Goal: Contribute content: Contribute content

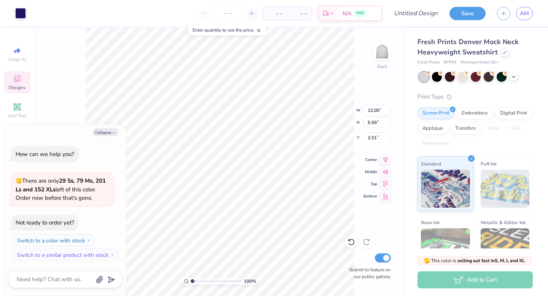
type textarea "x"
type input "3.40"
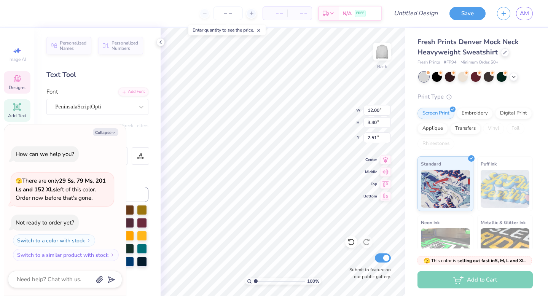
type textarea "x"
type textarea "c"
type textarea "x"
type textarea "ch"
type textarea "x"
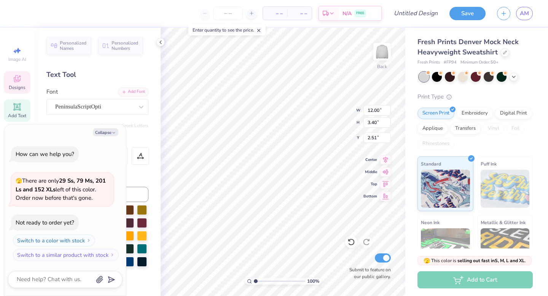
type textarea "chi"
type textarea "x"
type textarea "chi"
type textarea "x"
type textarea "chi"
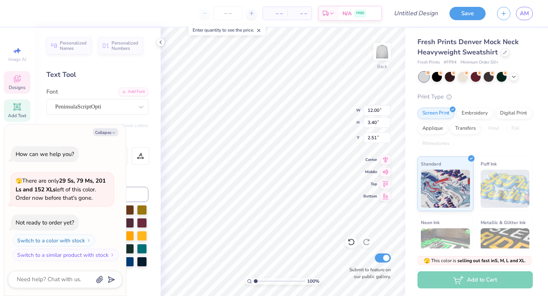
type textarea "x"
type textarea "ch"
type textarea "x"
type textarea "c"
type textarea "x"
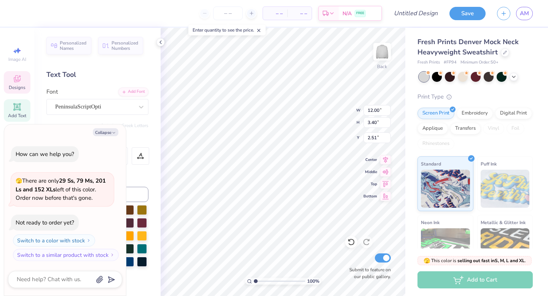
type textarea "x"
type textarea "C"
type textarea "x"
type textarea "Ch"
type textarea "x"
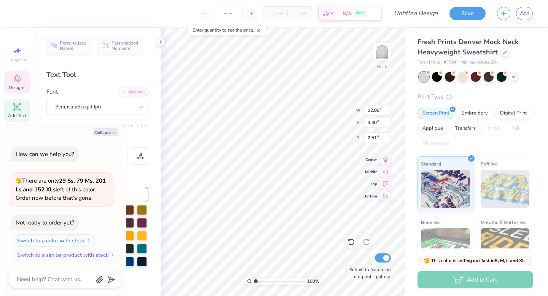
type textarea "Chi"
type textarea "x"
type textarea "Chi"
type textarea "x"
type textarea "Chi O"
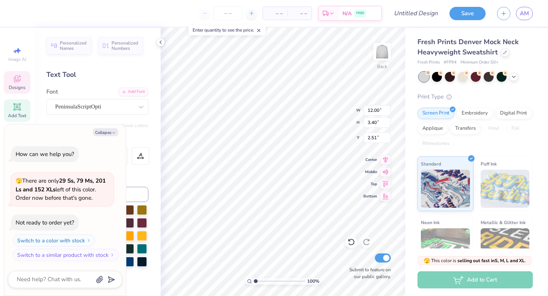
type textarea "x"
type textarea "Chi Om"
type textarea "x"
type textarea "Chi Ome"
type textarea "x"
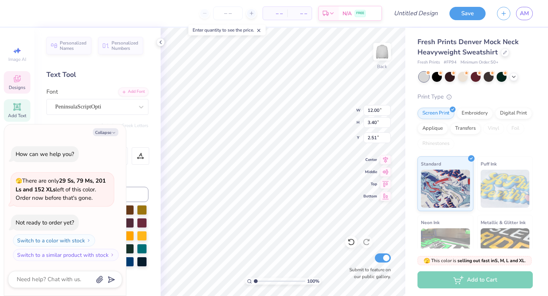
type textarea "Chi Omeg"
type textarea "x"
type textarea "Chi Omega"
type textarea "x"
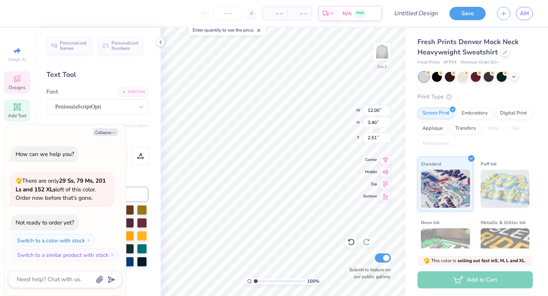
type input "1.18"
type input "1.37"
type input "5.91"
type textarea "x"
type input "2.90"
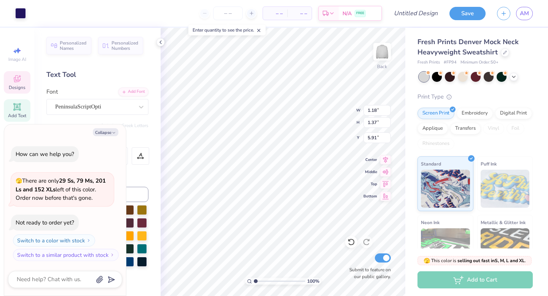
type input "3.17"
type input "4.92"
click at [95, 81] on div "Personalized Names Personalized Numbers Text Tool Add Font Font PeninsulaScript…" at bounding box center [97, 162] width 126 height 268
click at [108, 134] on button "Collapse" at bounding box center [105, 132] width 25 height 8
type textarea "x"
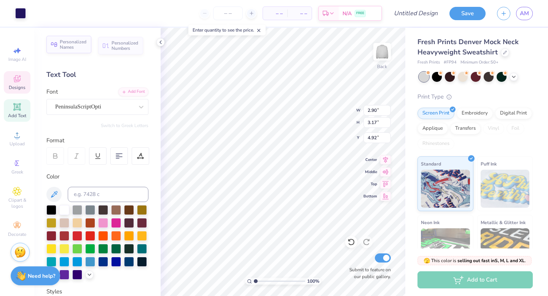
click at [79, 42] on span "Personalized Names" at bounding box center [73, 44] width 27 height 11
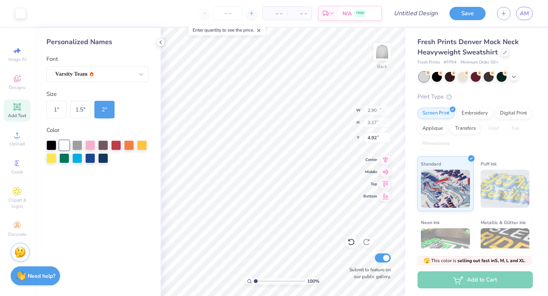
type input "12.43"
type input "2.00"
type input "9.00"
click at [24, 79] on div "Designs" at bounding box center [17, 82] width 27 height 22
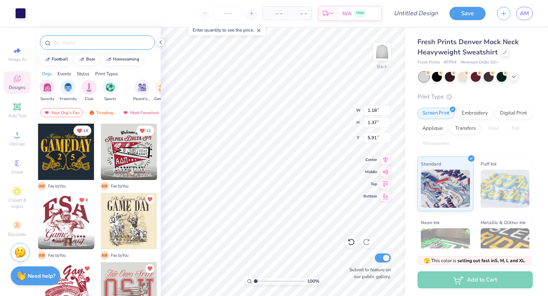
click at [88, 42] on input "text" at bounding box center [100, 43] width 97 height 8
type input "chi omega"
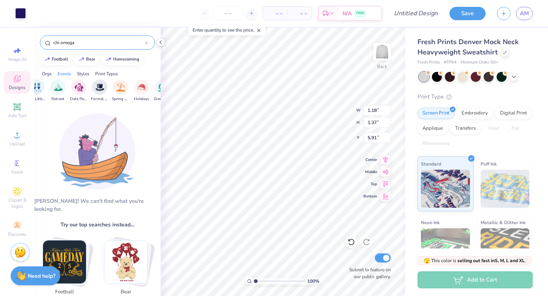
scroll to position [0, 248]
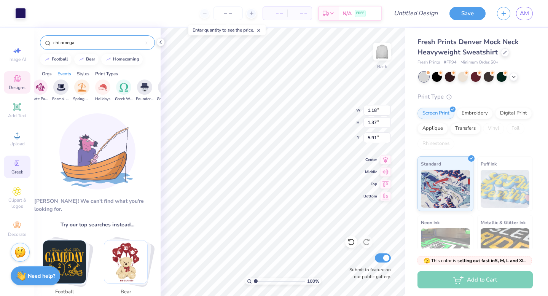
click at [14, 169] on span "Greek" at bounding box center [17, 172] width 12 height 6
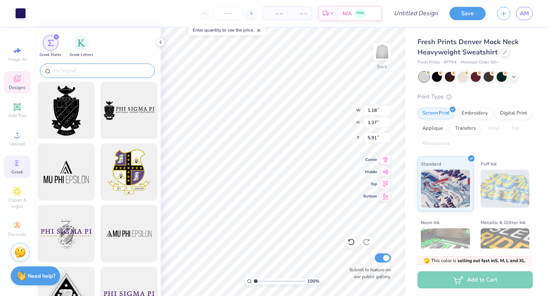
click at [89, 69] on input "text" at bounding box center [100, 71] width 97 height 8
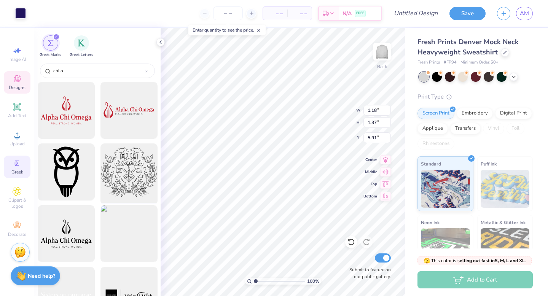
type input "chi o"
click at [120, 176] on div at bounding box center [128, 172] width 63 height 63
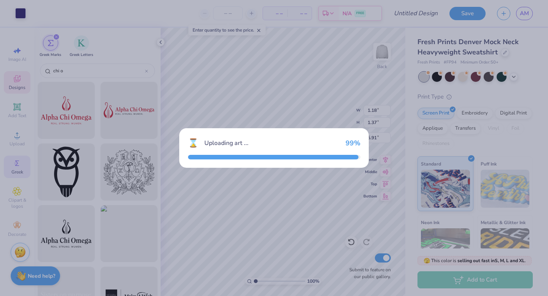
type input "15.00"
type input "13.33"
type input "3.00"
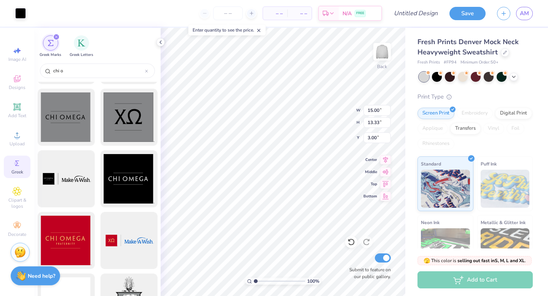
scroll to position [252, 0]
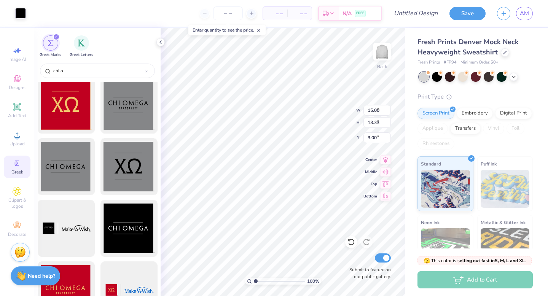
type input "7.62"
type input "6.77"
type input "1.18"
type input "1.37"
type input "5.70"
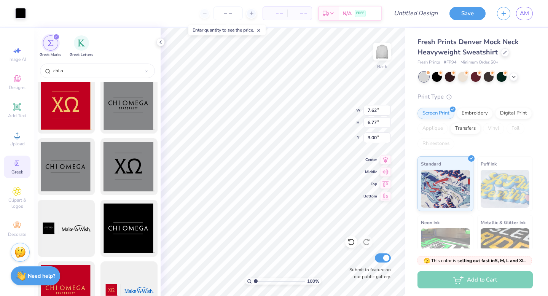
type input "4.27"
type input "7.70"
type input "7.12"
type input "4.20"
type input "2.90"
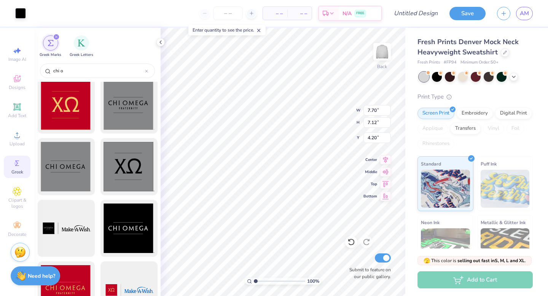
type input "2.68"
type input "4.41"
type input "7.26"
type input "2.52"
type input "2.74"
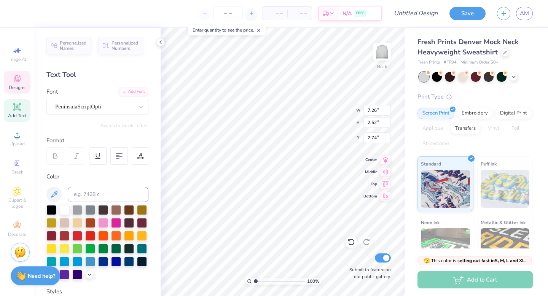
type input "8.31"
type input "2.89"
type input "2.65"
type input "2.90"
type input "2.68"
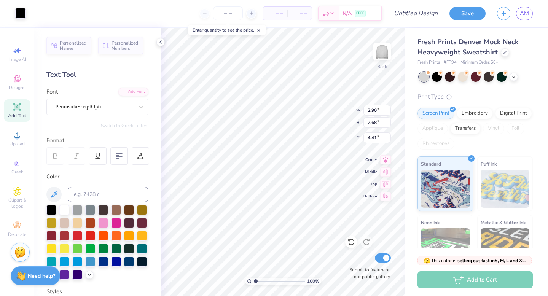
type input "4.52"
type input "8.31"
type input "2.89"
type input "2.65"
click at [77, 234] on div at bounding box center [77, 235] width 10 height 10
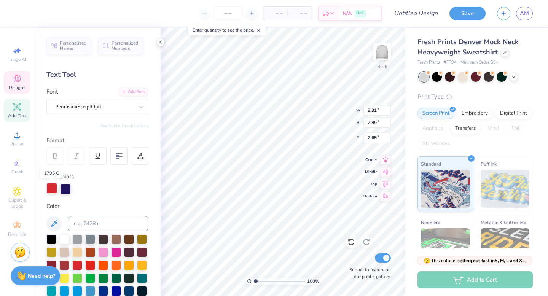
click at [53, 190] on div at bounding box center [51, 188] width 11 height 11
type input "2.90"
type input "2.68"
type input "4.52"
click at [51, 189] on div at bounding box center [51, 188] width 11 height 11
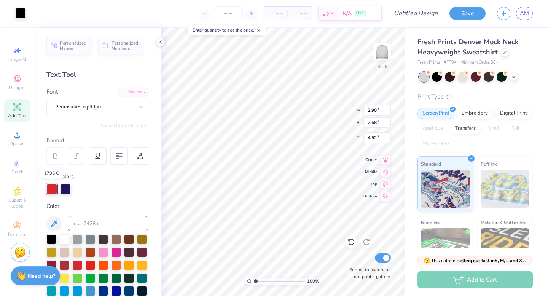
click at [51, 189] on div at bounding box center [51, 189] width 11 height 11
click at [475, 75] on div at bounding box center [475, 76] width 10 height 10
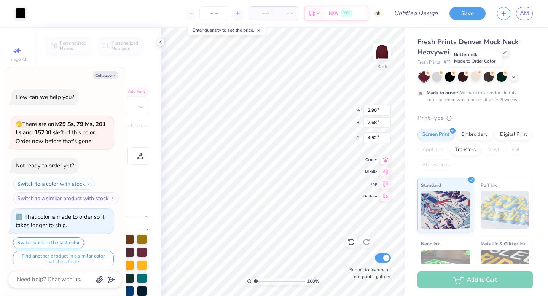
scroll to position [6, 0]
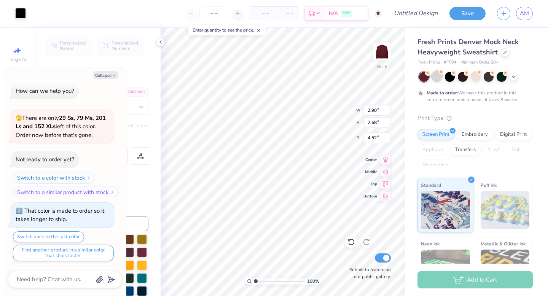
click at [439, 75] on div at bounding box center [437, 76] width 10 height 10
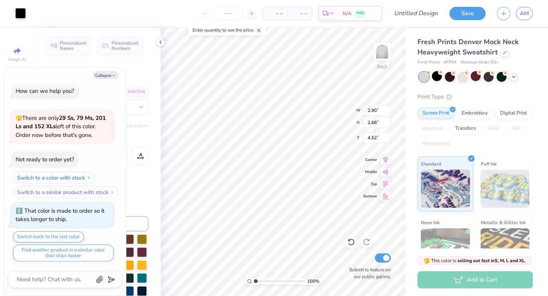
scroll to position [143, 0]
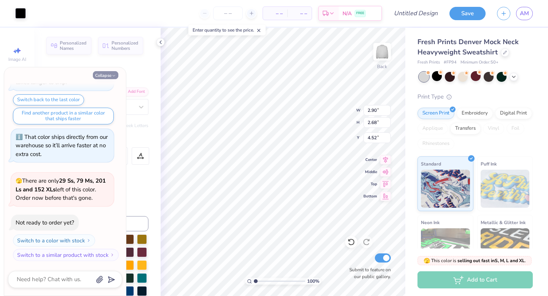
click at [113, 75] on icon "button" at bounding box center [113, 75] width 5 height 5
type textarea "x"
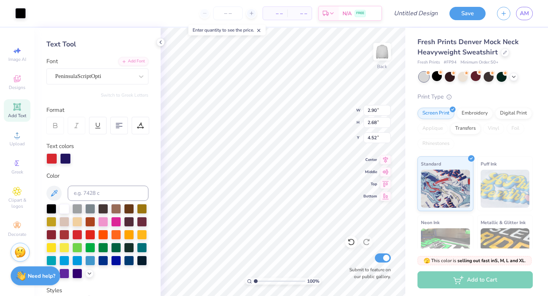
scroll to position [41, 0]
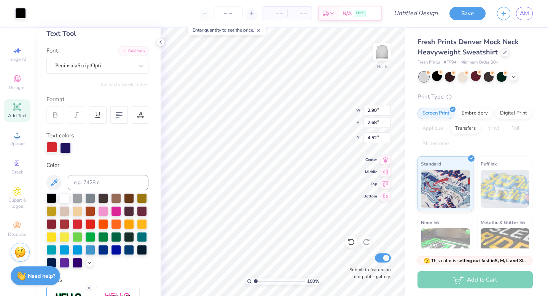
click at [47, 149] on div at bounding box center [51, 147] width 11 height 11
type input "8.31"
type input "2.89"
type input "2.66"
click at [52, 147] on div at bounding box center [51, 148] width 11 height 11
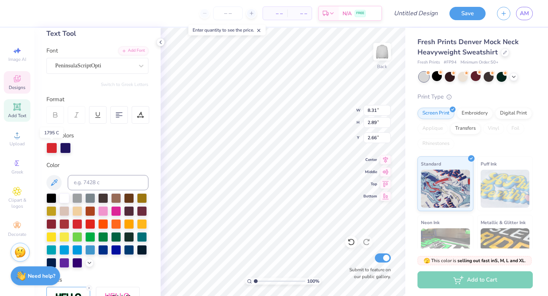
click at [52, 147] on div at bounding box center [51, 148] width 11 height 11
click at [114, 148] on div at bounding box center [97, 148] width 102 height 11
click at [51, 148] on div at bounding box center [51, 148] width 11 height 11
click at [65, 149] on div at bounding box center [65, 148] width 11 height 11
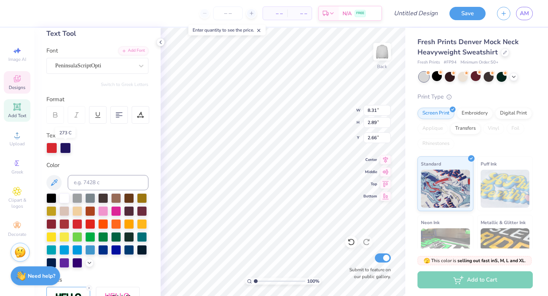
click at [65, 149] on div at bounding box center [65, 148] width 11 height 11
click at [135, 69] on div at bounding box center [141, 66] width 14 height 14
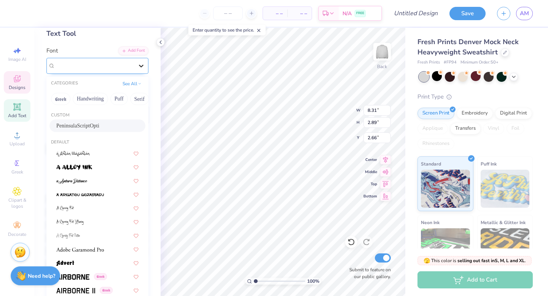
click at [141, 69] on icon at bounding box center [141, 66] width 8 height 8
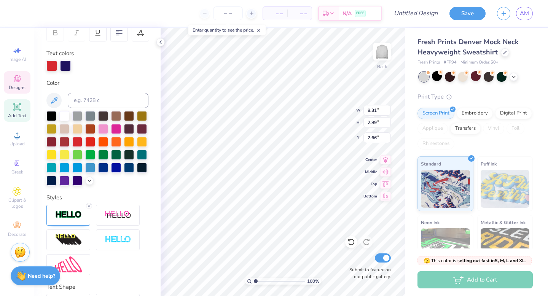
scroll to position [176, 0]
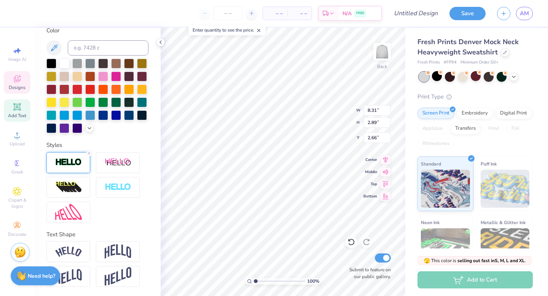
click at [67, 169] on div at bounding box center [68, 162] width 44 height 21
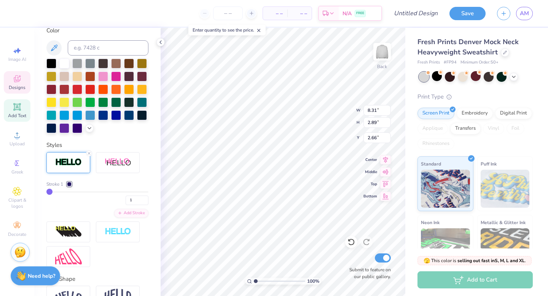
click at [67, 170] on div at bounding box center [68, 162] width 44 height 21
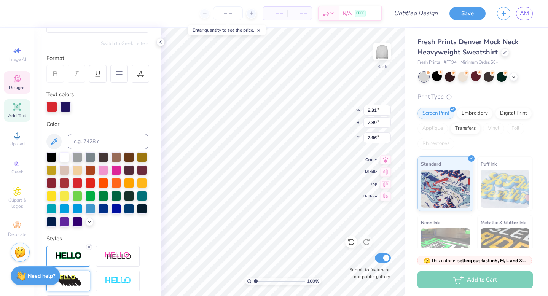
scroll to position [83, 0]
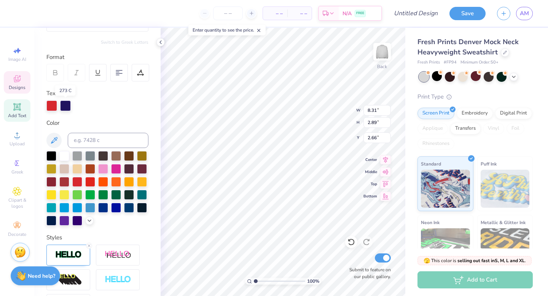
click at [66, 107] on div at bounding box center [65, 105] width 11 height 11
click at [65, 154] on div at bounding box center [64, 155] width 10 height 10
click at [75, 180] on div at bounding box center [77, 181] width 10 height 10
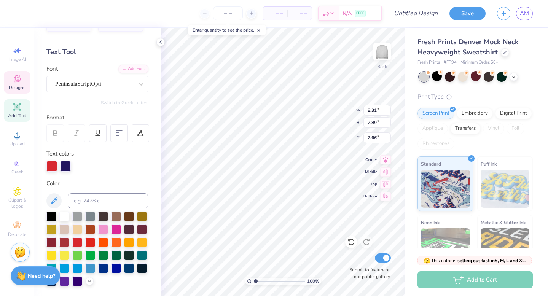
scroll to position [0, 0]
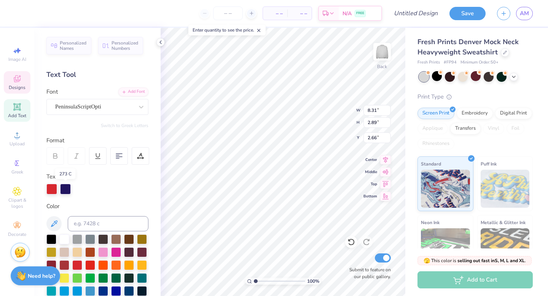
click at [65, 189] on div at bounding box center [65, 189] width 11 height 11
click at [47, 189] on div at bounding box center [51, 189] width 11 height 11
click at [51, 189] on div at bounding box center [51, 189] width 11 height 11
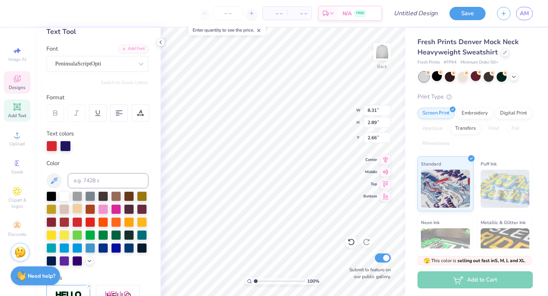
scroll to position [43, 0]
click at [87, 262] on icon at bounding box center [89, 260] width 6 height 6
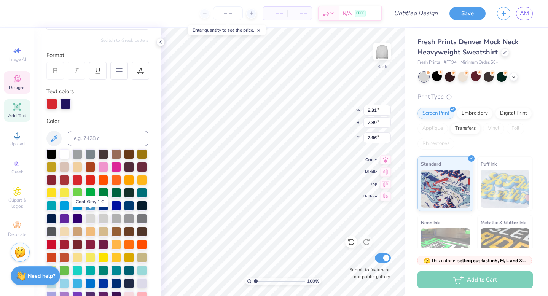
scroll to position [91, 0]
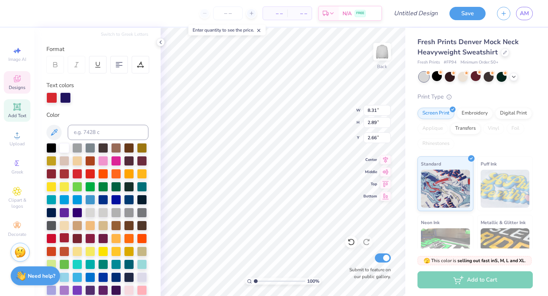
click at [61, 239] on div at bounding box center [64, 238] width 10 height 10
click at [66, 94] on div at bounding box center [65, 97] width 11 height 11
click at [53, 135] on icon at bounding box center [53, 132] width 9 height 9
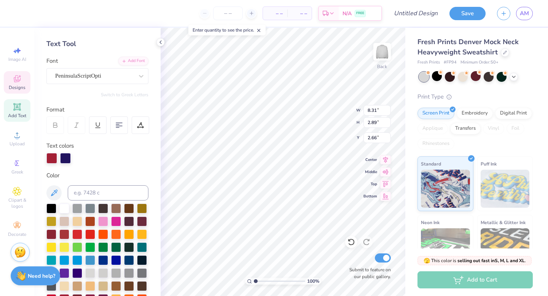
scroll to position [33, 0]
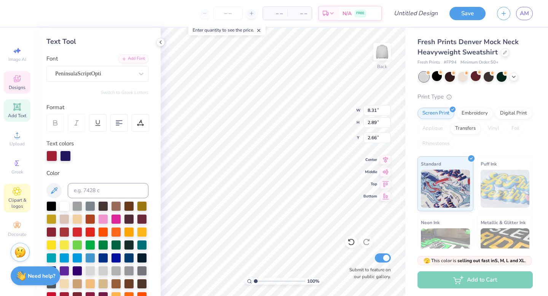
click at [22, 198] on span "Clipart & logos" at bounding box center [17, 203] width 27 height 12
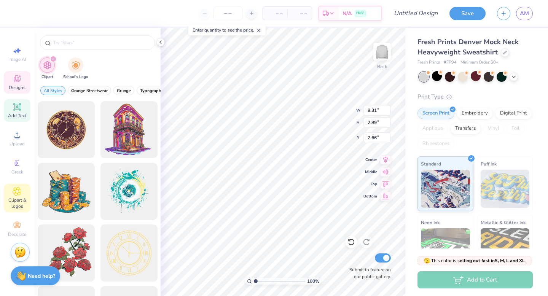
click at [19, 109] on icon at bounding box center [16, 106] width 7 height 7
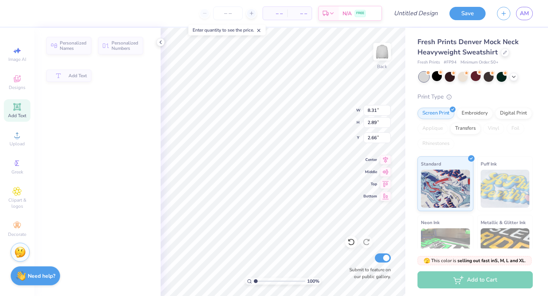
type input "5.84"
type input "1.69"
type input "9.15"
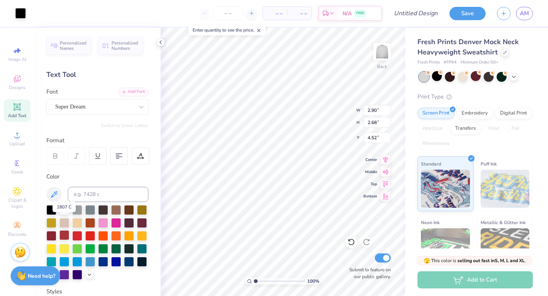
scroll to position [17, 0]
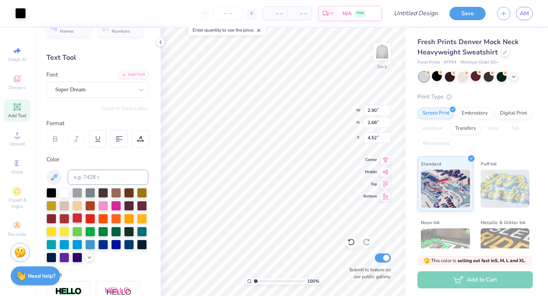
click at [76, 219] on div at bounding box center [77, 218] width 10 height 10
click at [89, 257] on polyline at bounding box center [89, 257] width 3 height 2
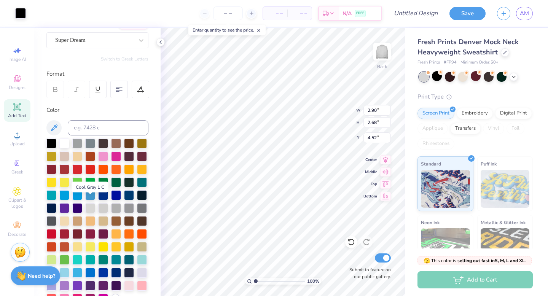
scroll to position [79, 0]
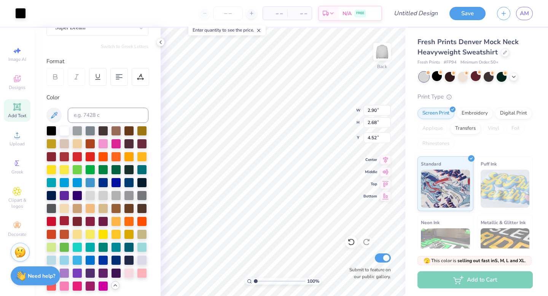
click at [64, 220] on div at bounding box center [64, 221] width 10 height 10
click at [20, 165] on icon at bounding box center [17, 163] width 9 height 9
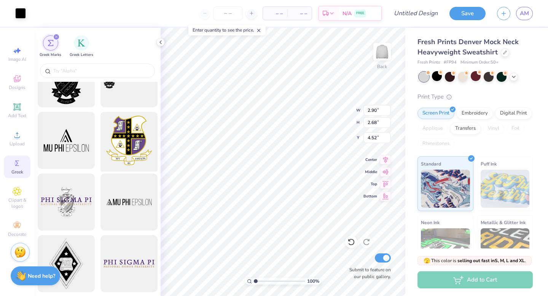
scroll to position [32, 0]
click at [101, 66] on div at bounding box center [97, 71] width 115 height 14
click at [87, 68] on input "text" at bounding box center [100, 71] width 97 height 8
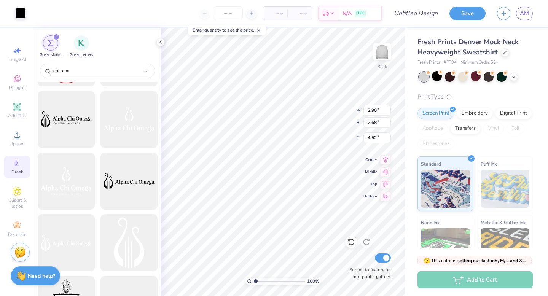
scroll to position [1287, 0]
type input "chi ome"
click at [83, 41] on img "filter for Greek Letters" at bounding box center [82, 42] width 8 height 8
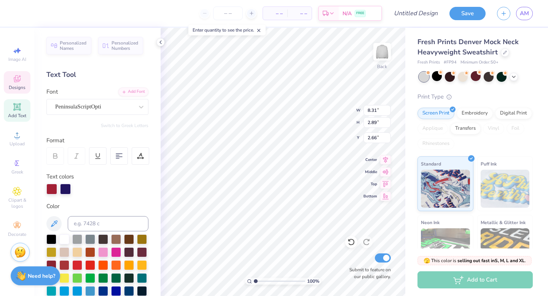
type input "9.34"
type input "3.24"
type input "2.37"
type input "4.55"
type input "4.84"
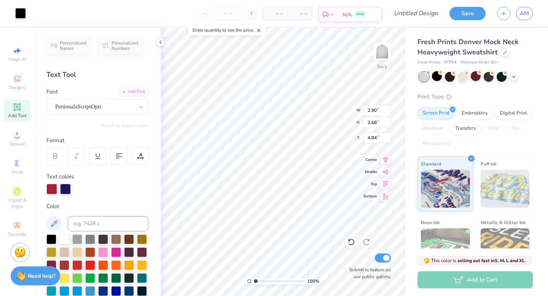
type input "4.78"
type input "4.68"
type input "2.87"
type input "2.55"
type input "4.70"
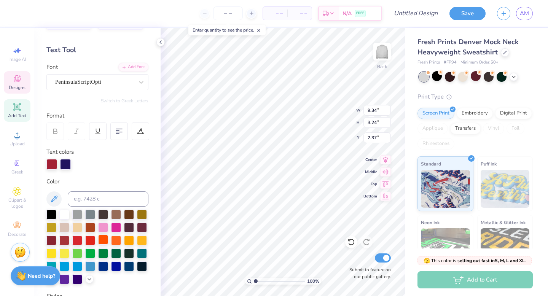
scroll to position [30, 0]
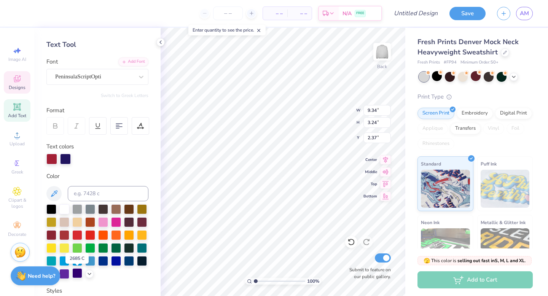
click at [76, 274] on div at bounding box center [77, 273] width 10 height 10
click at [113, 260] on div at bounding box center [116, 260] width 10 height 10
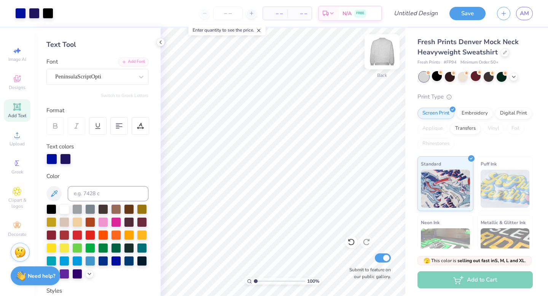
click at [381, 47] on img at bounding box center [382, 52] width 30 height 30
type input "1.1"
type textarea "x"
type input "1.19"
type textarea "x"
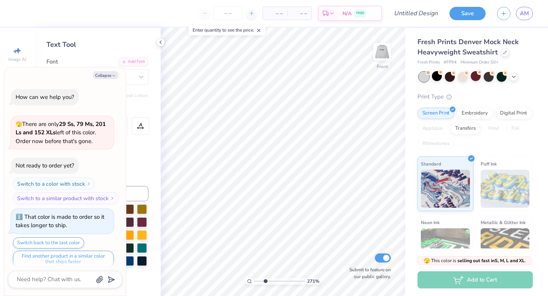
scroll to position [189, 0]
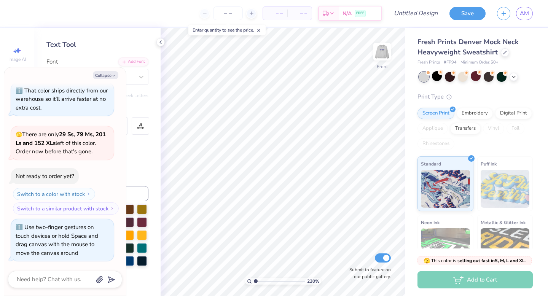
type input "1"
drag, startPoint x: 256, startPoint y: 281, endPoint x: 247, endPoint y: 281, distance: 8.7
click at [254, 281] on input "range" at bounding box center [279, 281] width 51 height 7
click at [379, 56] on img at bounding box center [382, 52] width 30 height 30
click at [162, 42] on icon at bounding box center [160, 42] width 6 height 6
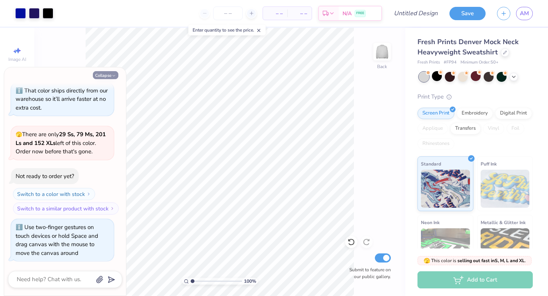
click at [110, 74] on button "Collapse" at bounding box center [105, 75] width 25 height 8
type textarea "x"
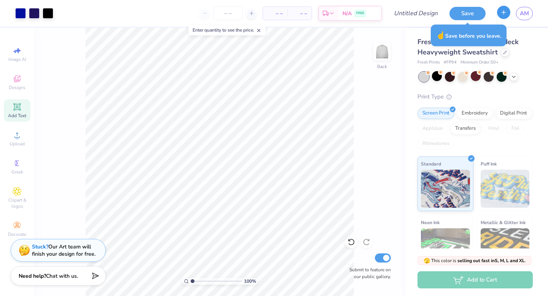
click at [507, 13] on button "button" at bounding box center [503, 12] width 13 height 13
click at [501, 13] on icon "button" at bounding box center [503, 12] width 6 height 6
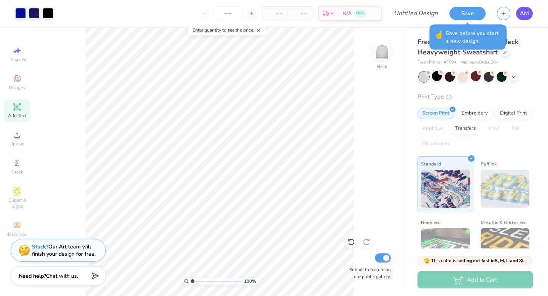
click at [528, 13] on span "AM" at bounding box center [524, 13] width 9 height 9
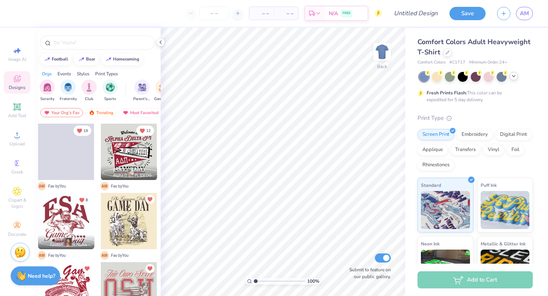
click at [515, 77] on icon at bounding box center [513, 76] width 6 height 6
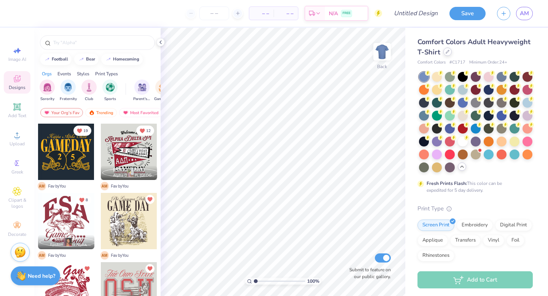
click at [445, 48] on div "Comfort Colors Adult Heavyweight T-Shirt" at bounding box center [474, 47] width 115 height 21
click at [445, 52] on icon at bounding box center [447, 52] width 4 height 4
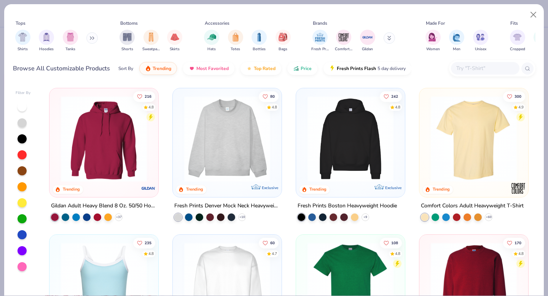
click at [116, 153] on img at bounding box center [104, 139] width 94 height 86
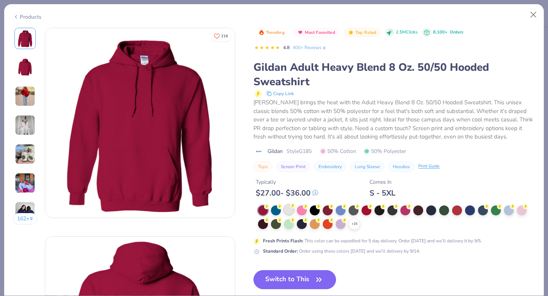
click at [288, 213] on div at bounding box center [289, 210] width 10 height 10
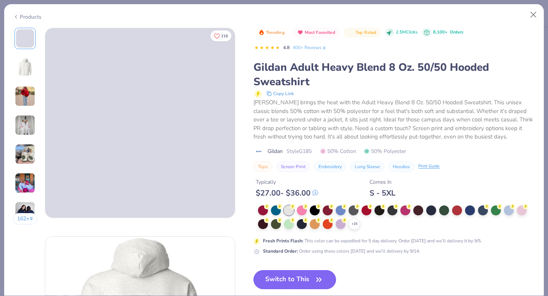
click at [292, 279] on button "Switch to This" at bounding box center [294, 279] width 83 height 19
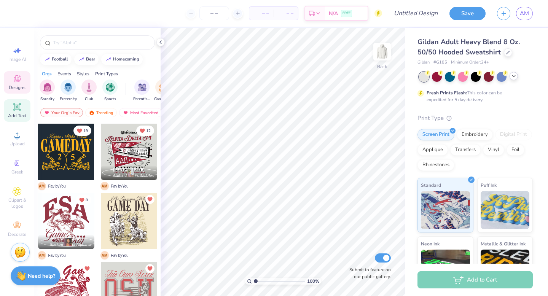
click at [16, 113] on span "Add Text" at bounding box center [17, 116] width 18 height 6
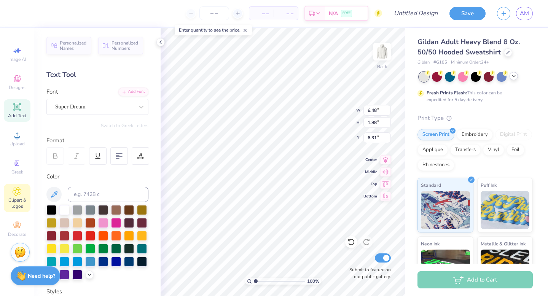
click at [15, 200] on span "Clipart & logos" at bounding box center [17, 203] width 27 height 12
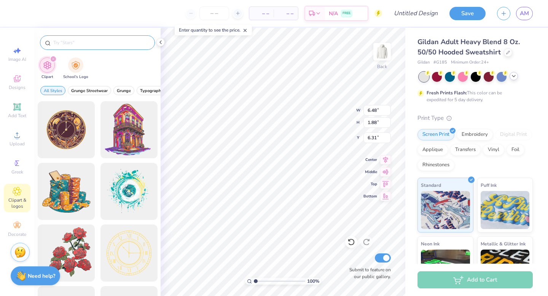
click at [110, 45] on input "text" at bounding box center [100, 43] width 97 height 8
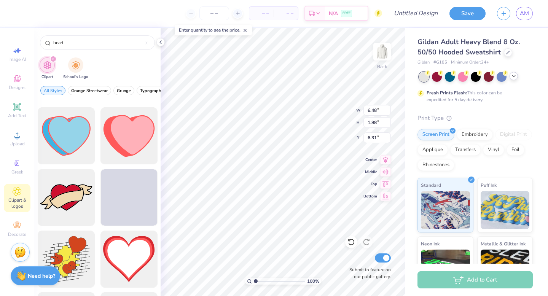
scroll to position [933, 0]
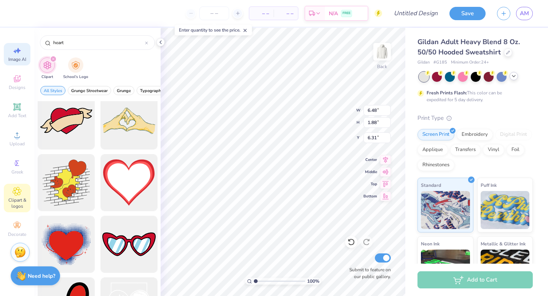
type input "heart"
click at [13, 46] on div "Image AI" at bounding box center [17, 54] width 27 height 22
select select "4"
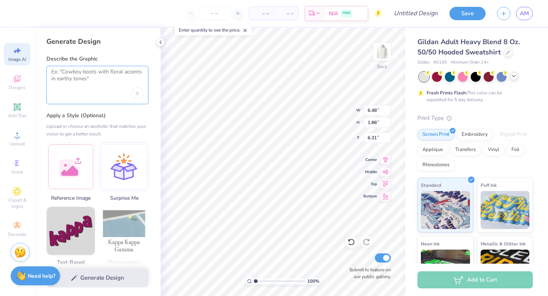
click at [97, 78] on textarea at bounding box center [97, 77] width 92 height 19
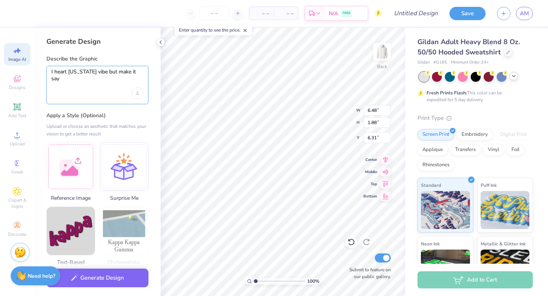
click at [88, 71] on textarea "I heart New York vibe but make it say" at bounding box center [97, 77] width 92 height 19
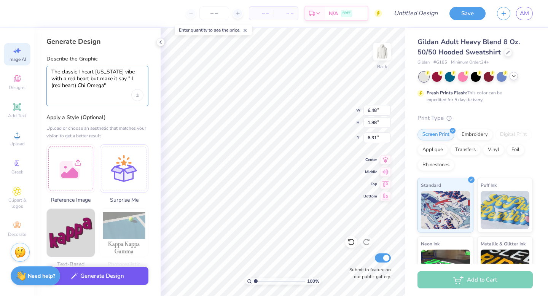
type textarea "The classic I heart New York vibe with a red heart but make it say " I (red hea…"
click at [101, 275] on button "Generate Design" at bounding box center [97, 276] width 102 height 19
